Goal: Task Accomplishment & Management: Manage account settings

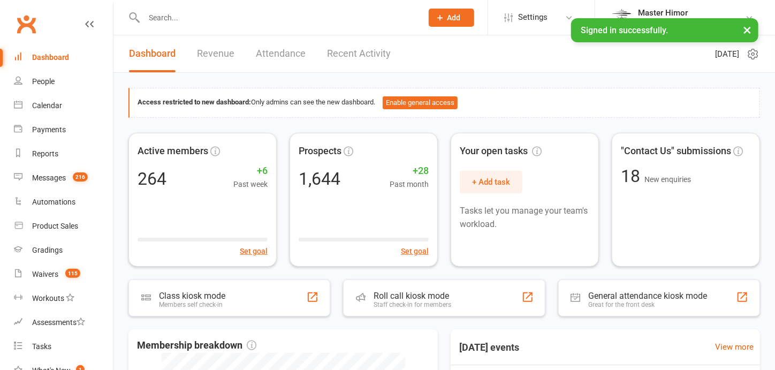
click at [210, 11] on input "text" at bounding box center [278, 17] width 274 height 15
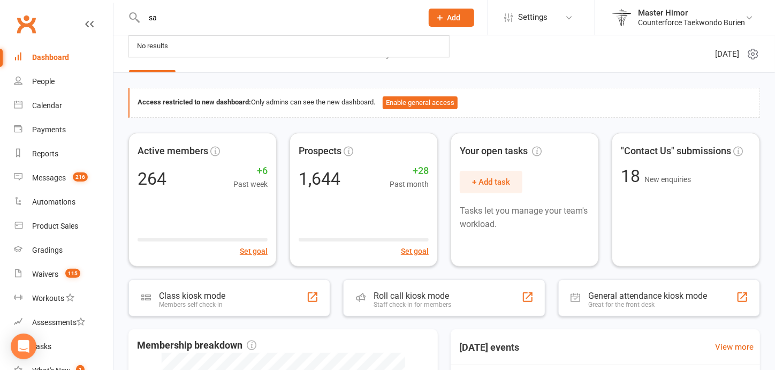
type input "saj"
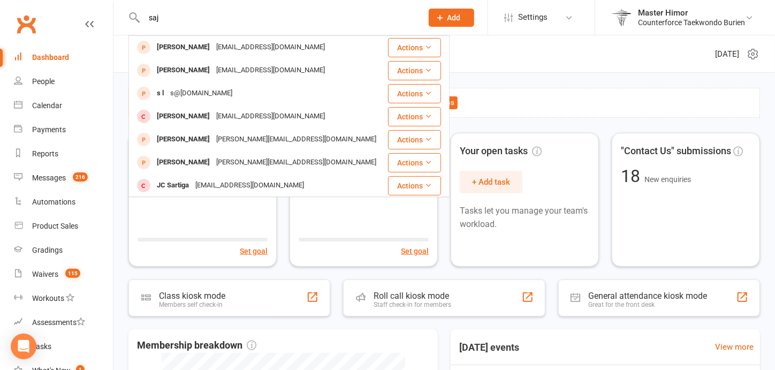
drag, startPoint x: 180, startPoint y: 22, endPoint x: 49, endPoint y: 10, distance: 131.2
click at [49, 3] on header "saj [PERSON_NAME] [EMAIL_ADDRESS][DOMAIN_NAME] Actions [PERSON_NAME] [EMAIL_ADD…" at bounding box center [387, 3] width 775 height 0
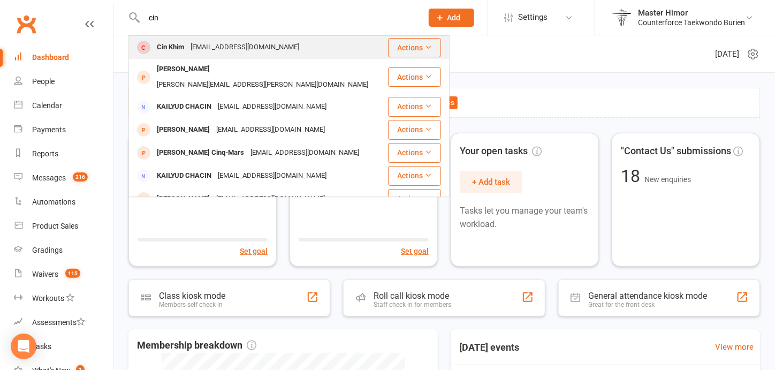
type input "cin"
click at [170, 45] on div "Cin Khim" at bounding box center [171, 48] width 34 height 16
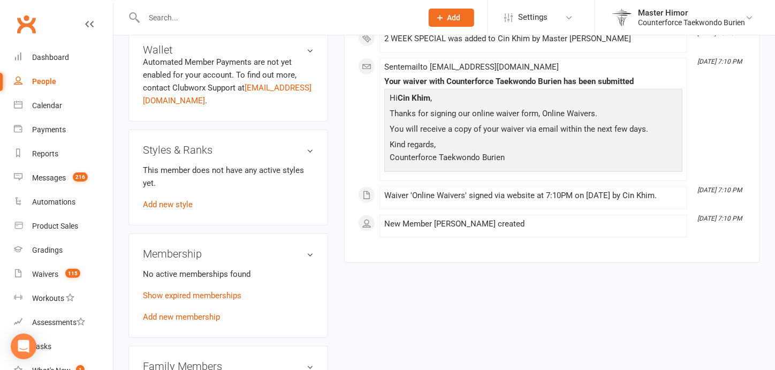
scroll to position [386, 0]
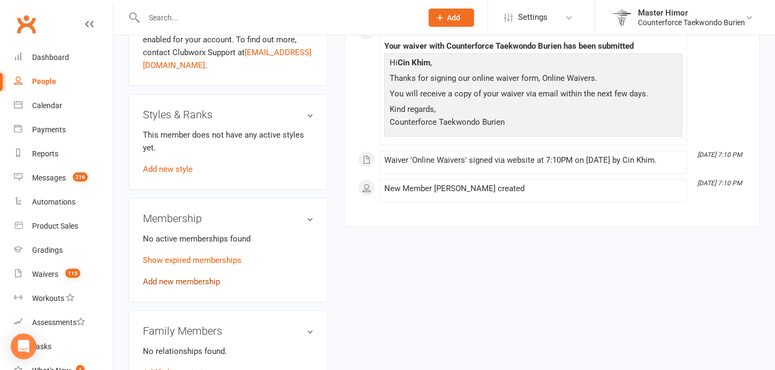
click at [194, 284] on link "Add new membership" at bounding box center [181, 282] width 77 height 10
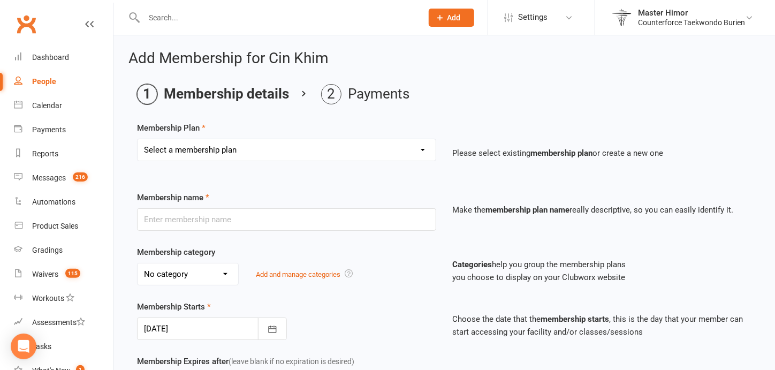
click at [257, 156] on select "Select a membership plan Create new Membership Plan 1 week FREE special 4 weeks…" at bounding box center [287, 149] width 298 height 21
select select "3"
click at [138, 139] on select "Select a membership plan Create new Membership Plan 1 week FREE special 4 weeks…" at bounding box center [287, 149] width 298 height 21
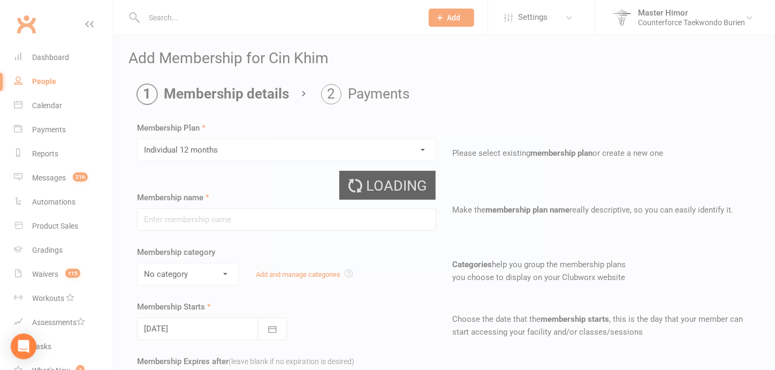
type input "Individual 12 months"
select select "0"
type input "1"
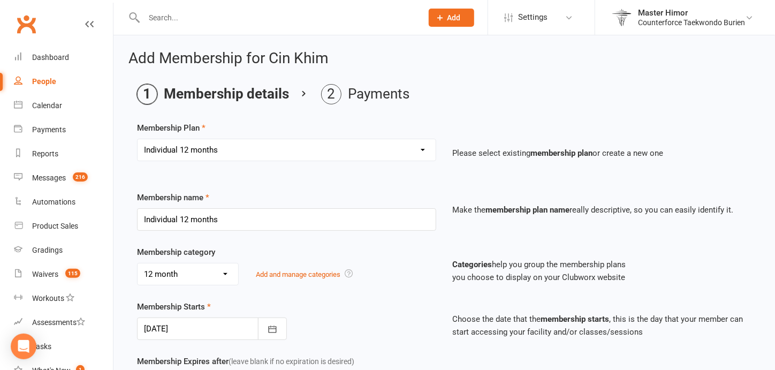
click at [290, 246] on div "Membership category No category 12 month 1 month SPECIAL 1 WEEK SPECIAL 2 WEEK …" at bounding box center [286, 266] width 315 height 40
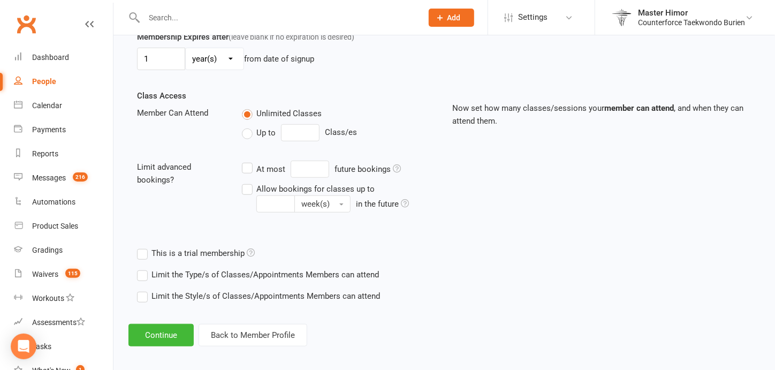
scroll to position [329, 0]
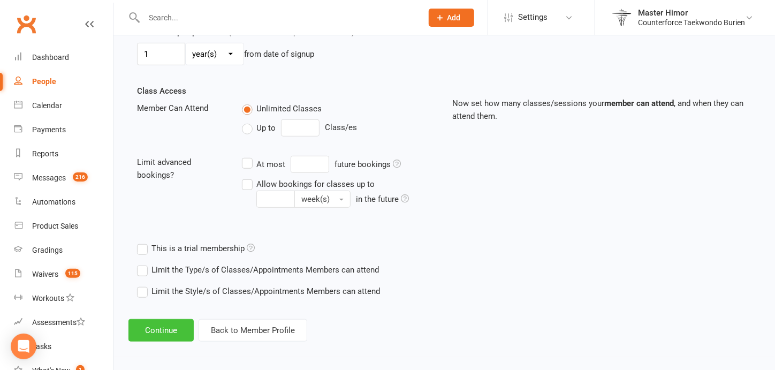
click at [161, 330] on button "Continue" at bounding box center [161, 330] width 65 height 22
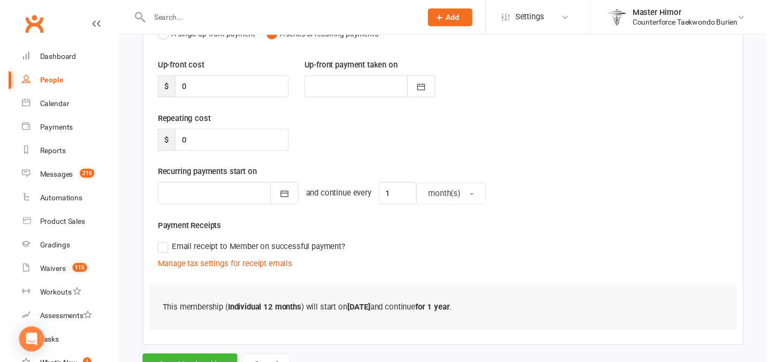
scroll to position [173, 0]
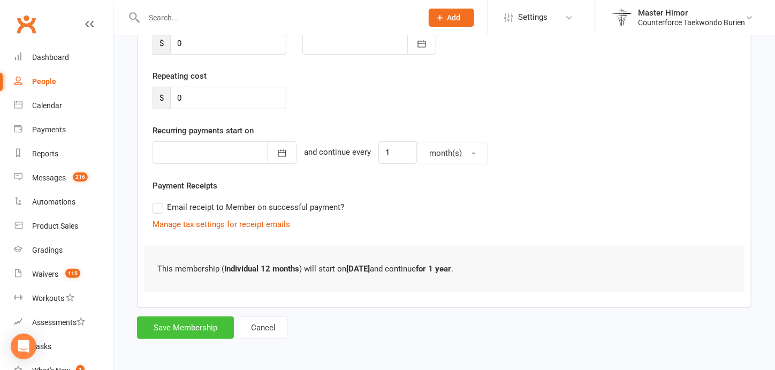
click at [161, 330] on button "Save Membership" at bounding box center [185, 327] width 97 height 22
